Goal: Task Accomplishment & Management: Use online tool/utility

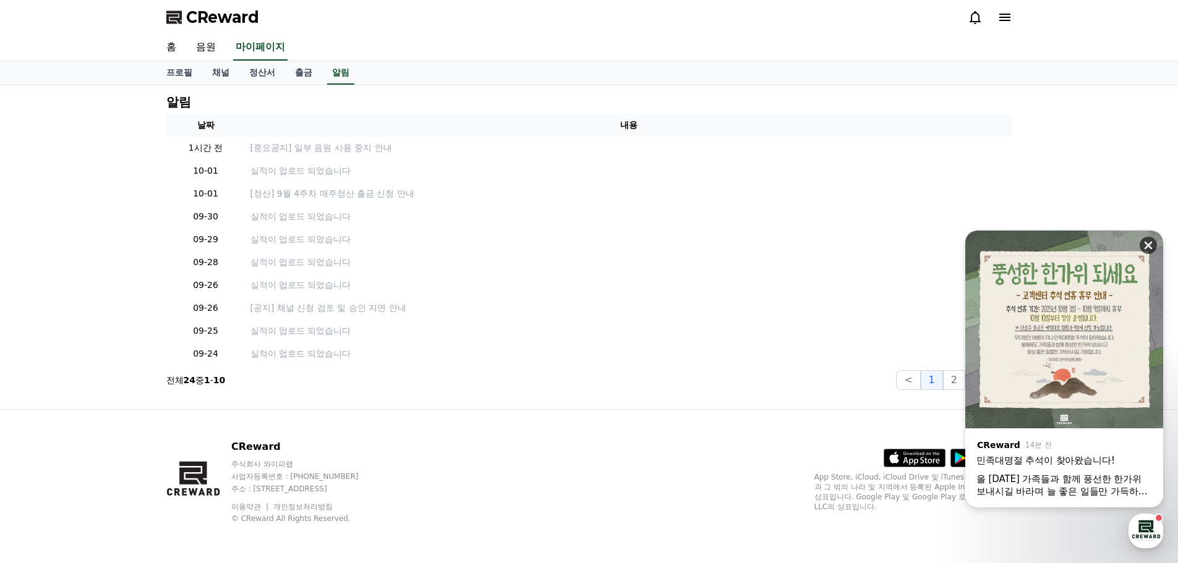
click at [1150, 244] on icon at bounding box center [1148, 246] width 8 height 8
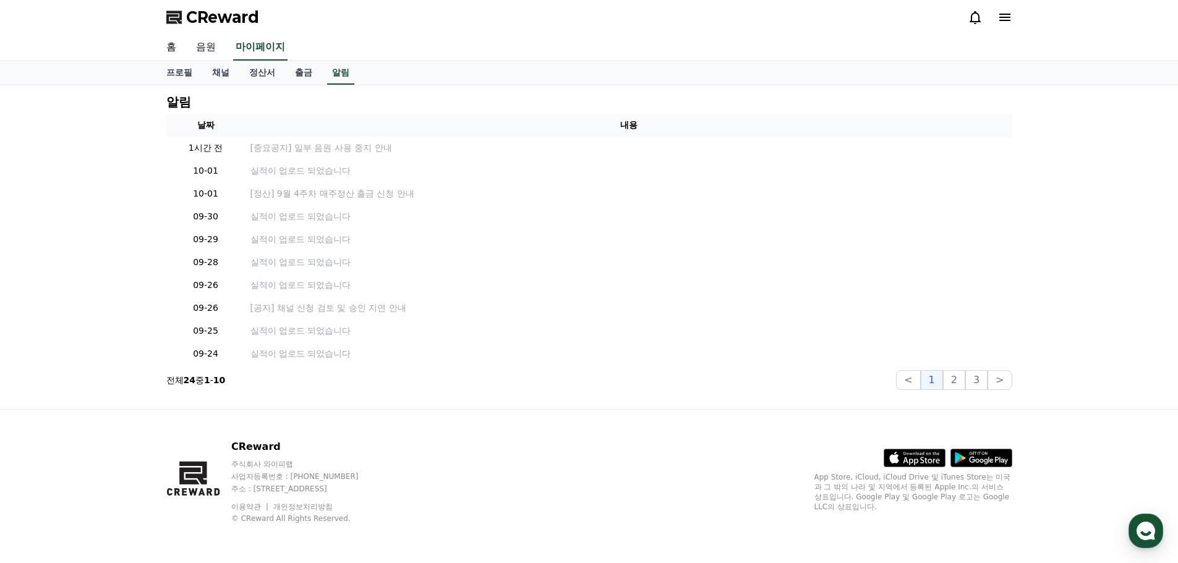
click at [208, 45] on link "음원" at bounding box center [206, 48] width 40 height 26
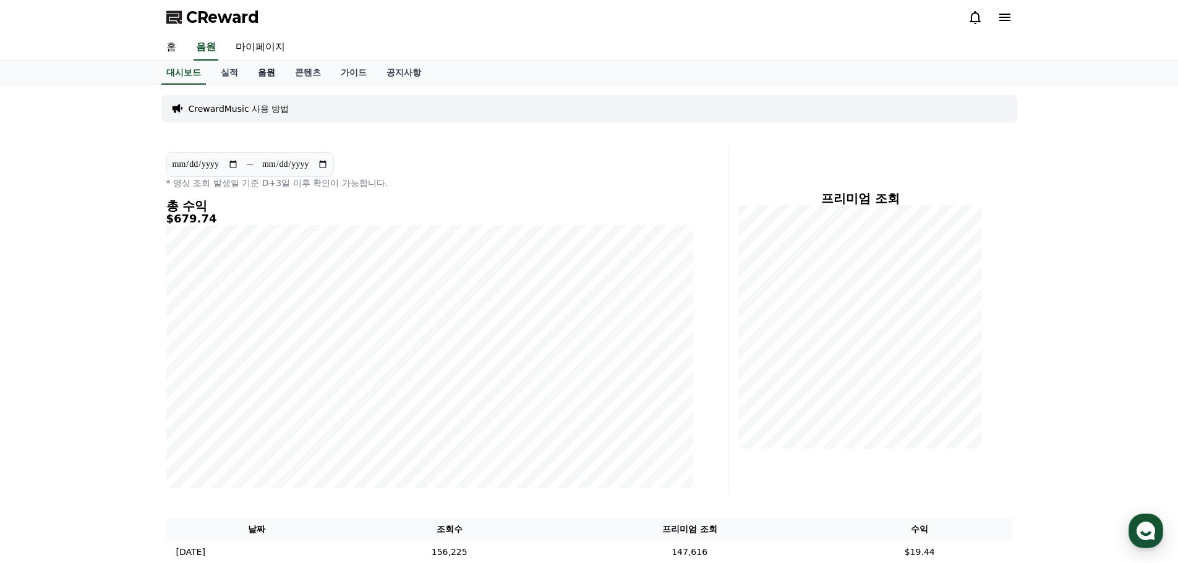
click at [266, 71] on link "음원" at bounding box center [266, 72] width 37 height 23
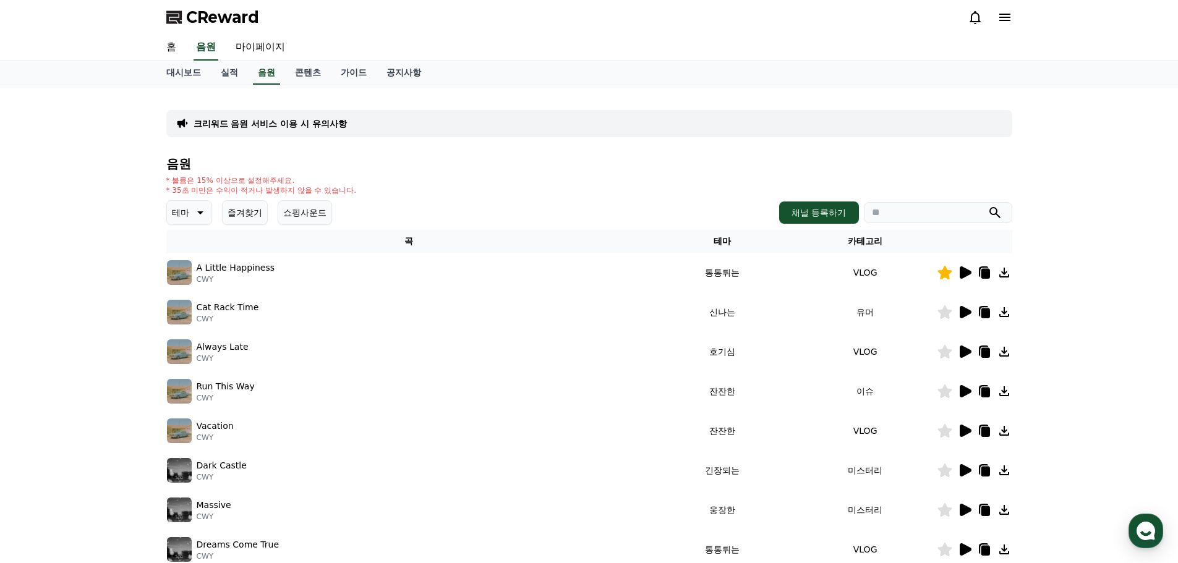
click at [244, 212] on button "즐겨찾기" at bounding box center [245, 212] width 46 height 25
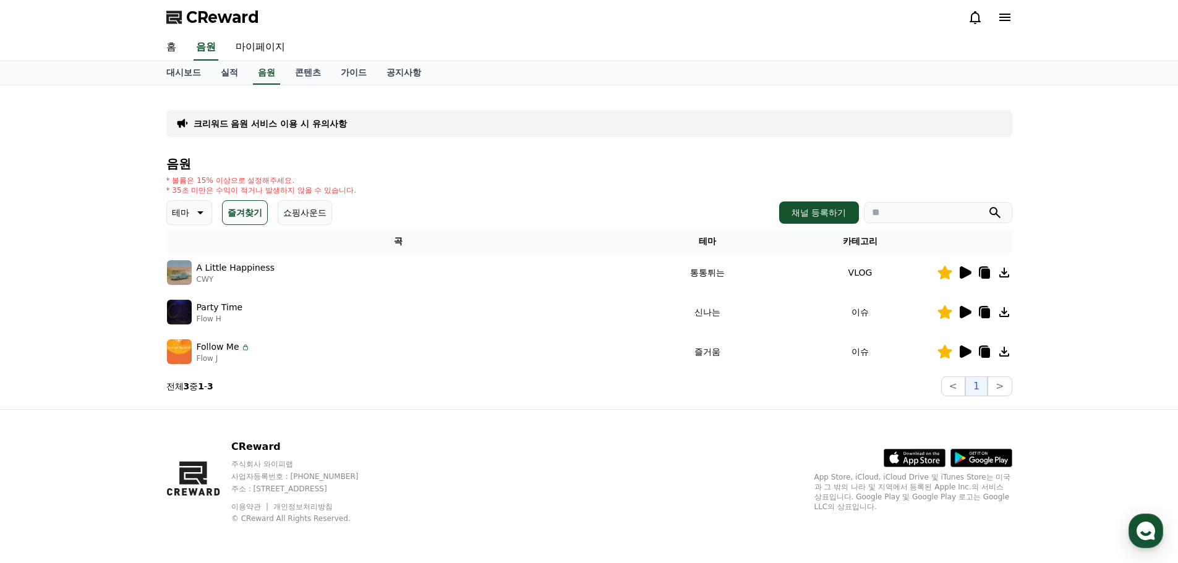
click at [960, 270] on icon at bounding box center [965, 272] width 12 height 12
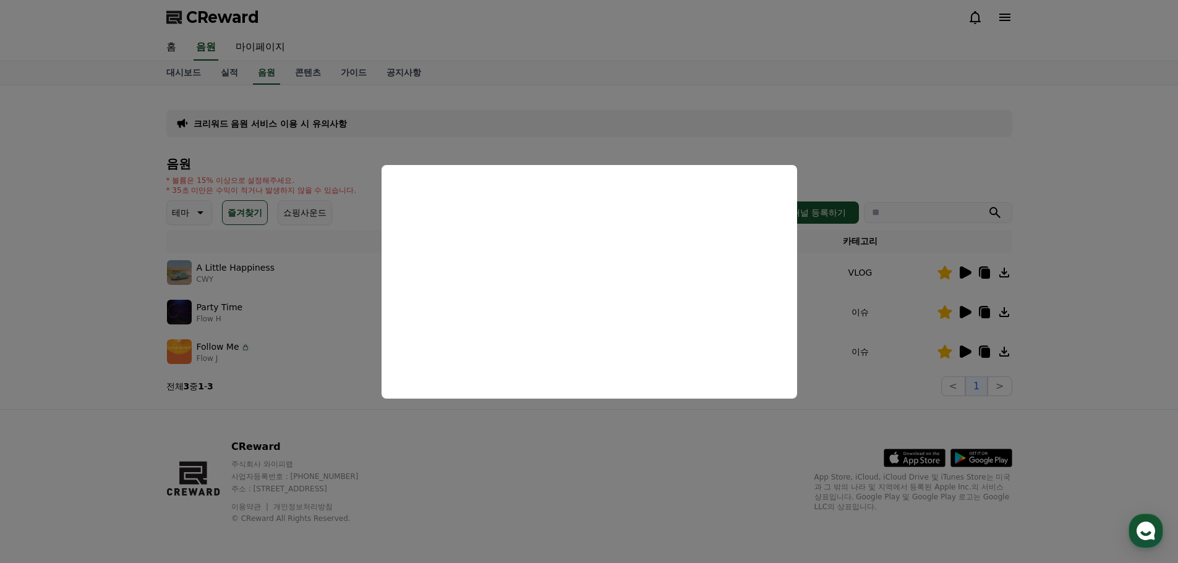
click at [1126, 232] on button "close modal" at bounding box center [589, 281] width 1178 height 563
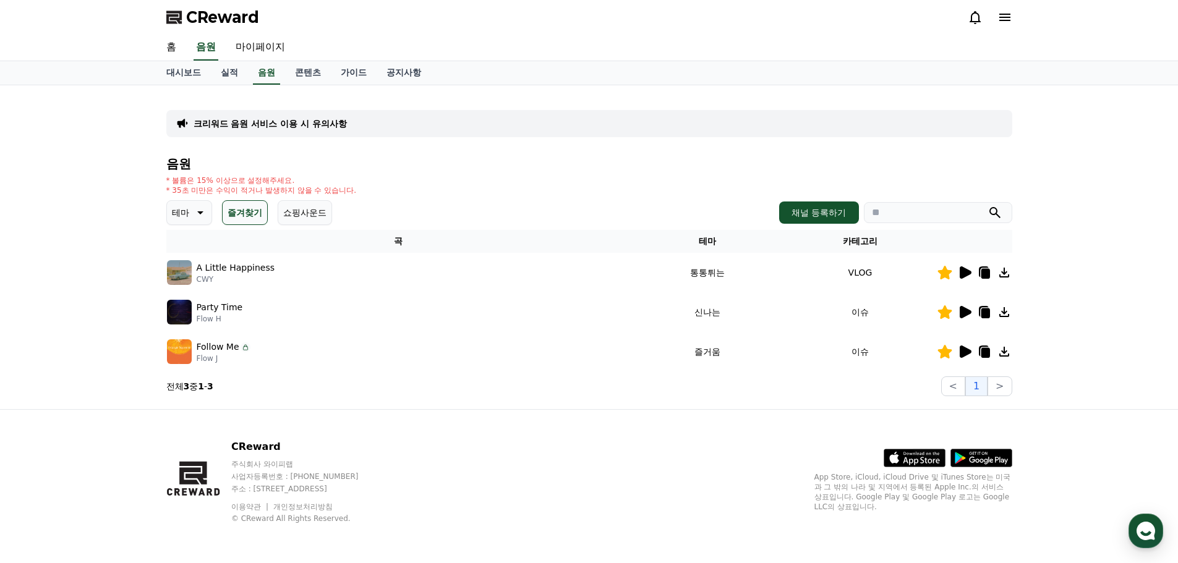
click at [967, 312] on icon at bounding box center [965, 312] width 12 height 12
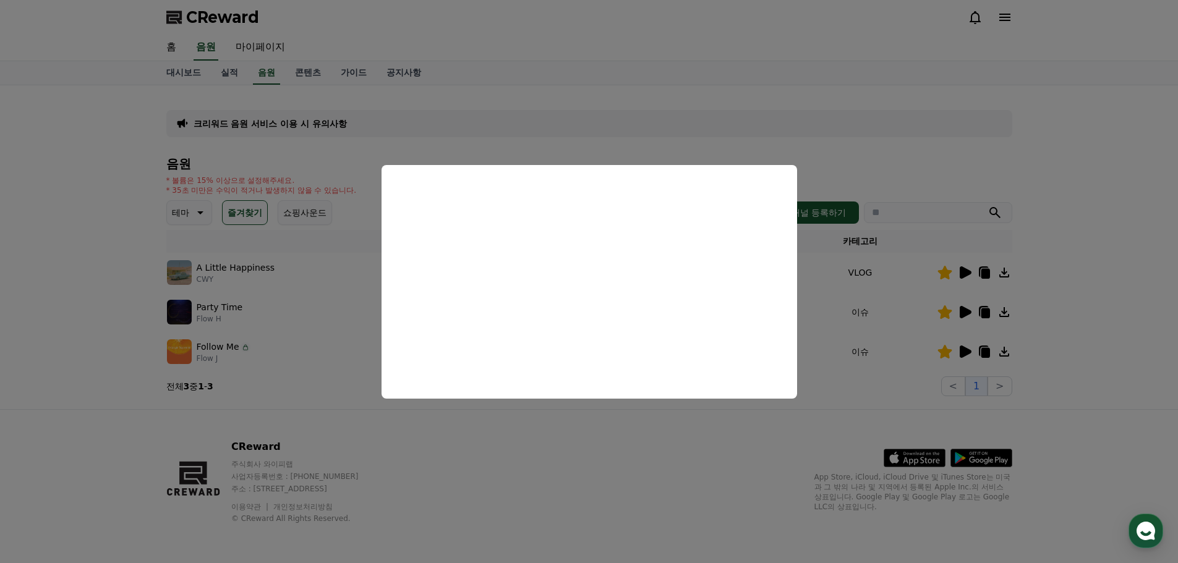
click at [1068, 187] on button "close modal" at bounding box center [589, 281] width 1178 height 563
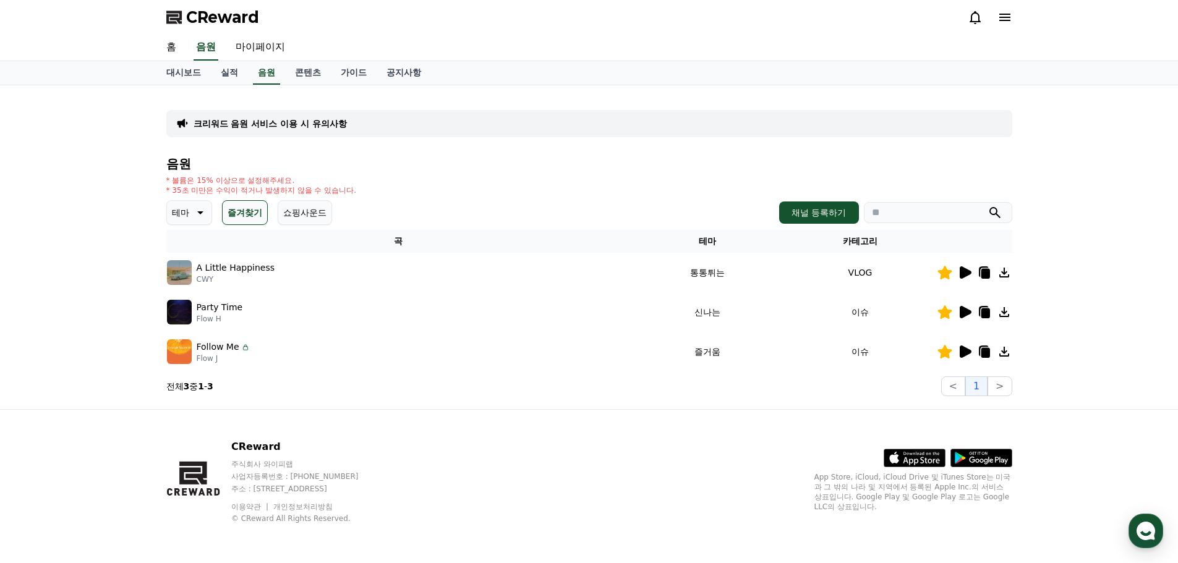
click at [987, 276] on icon at bounding box center [984, 274] width 9 height 10
click at [707, 414] on div "CReward 주식회사 와이피랩 사업자등록번호 : [PHONE_NUMBER] 주소 : [STREET_ADDRESS] 이용약관 개인정보처리방침 …" at bounding box center [588, 486] width 865 height 153
click at [985, 313] on icon at bounding box center [984, 313] width 9 height 10
click at [674, 422] on div "CReward 주식회사 와이피랩 사업자등록번호 : [PHONE_NUMBER] 주소 : [STREET_ADDRESS] 이용약관 개인정보처리방침 …" at bounding box center [588, 486] width 865 height 153
click at [987, 355] on icon at bounding box center [984, 353] width 9 height 10
